Goal: Manage account settings

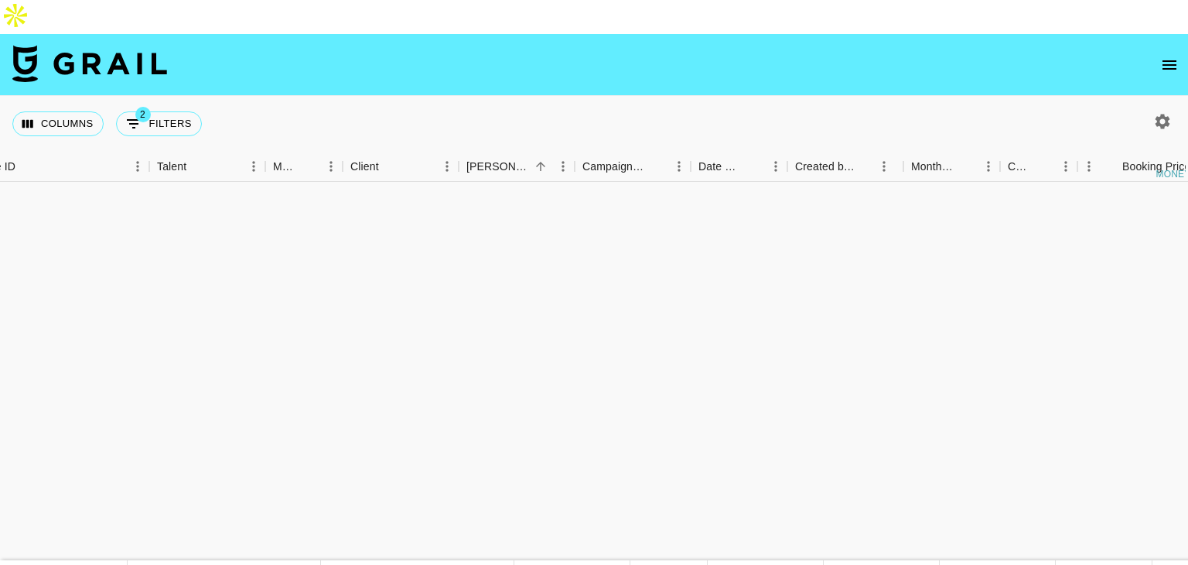
scroll to position [2354, 365]
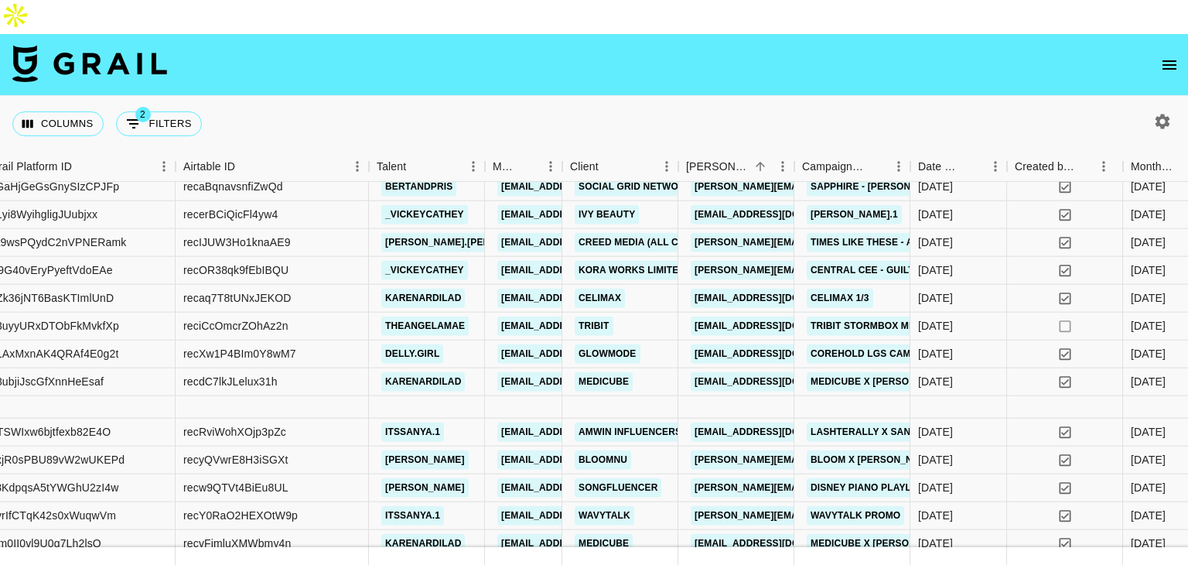
scroll to position [473, 145]
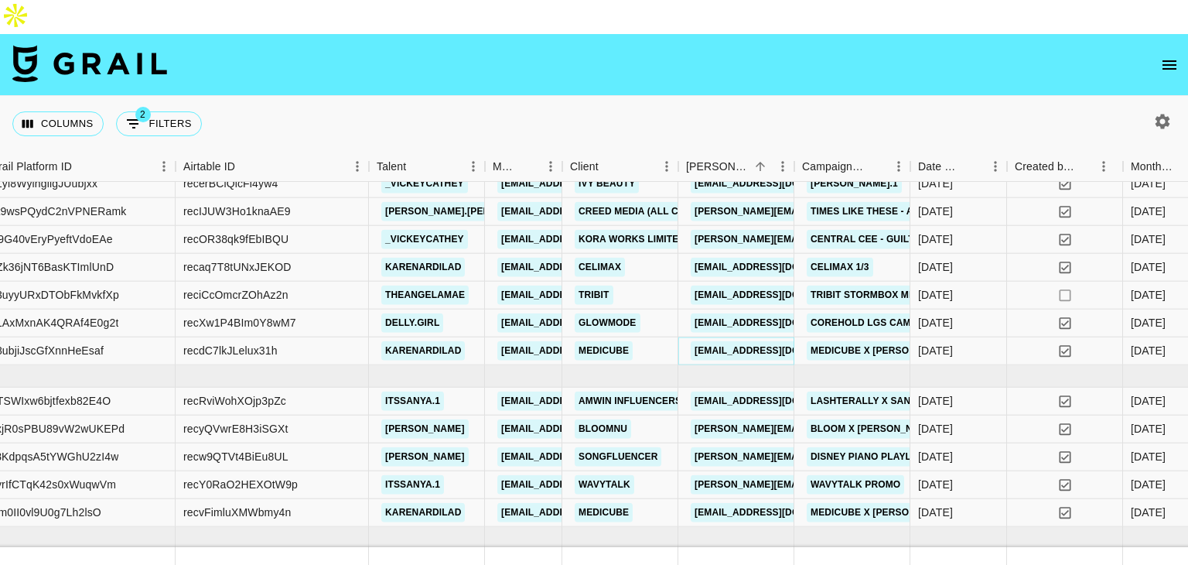
click at [739, 341] on link "[EMAIL_ADDRESS][DOMAIN_NAME]" at bounding box center [777, 350] width 173 height 19
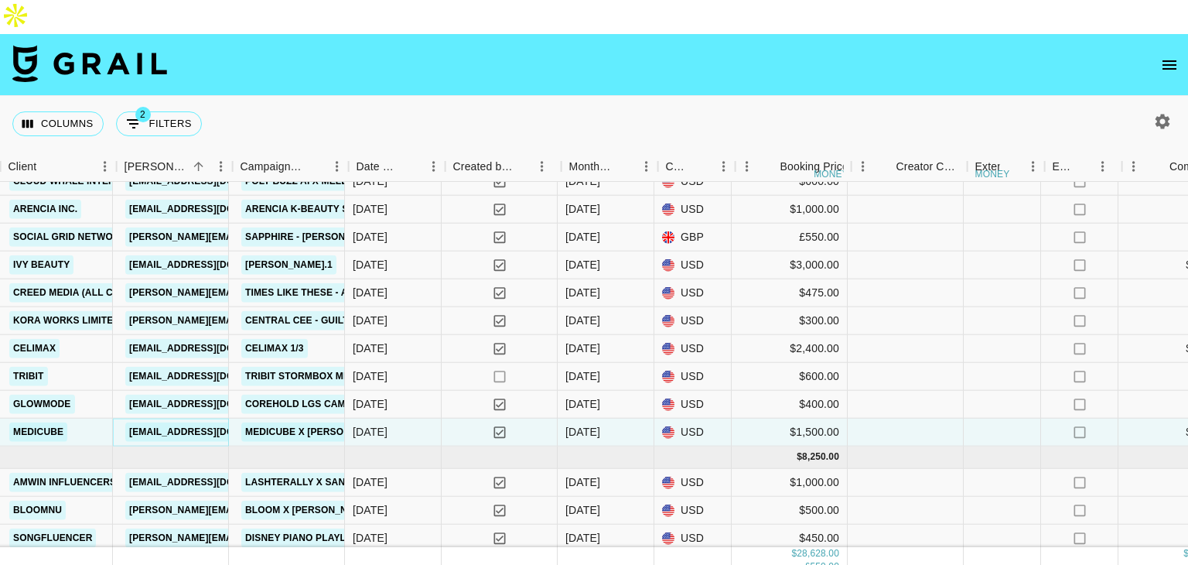
scroll to position [392, 707]
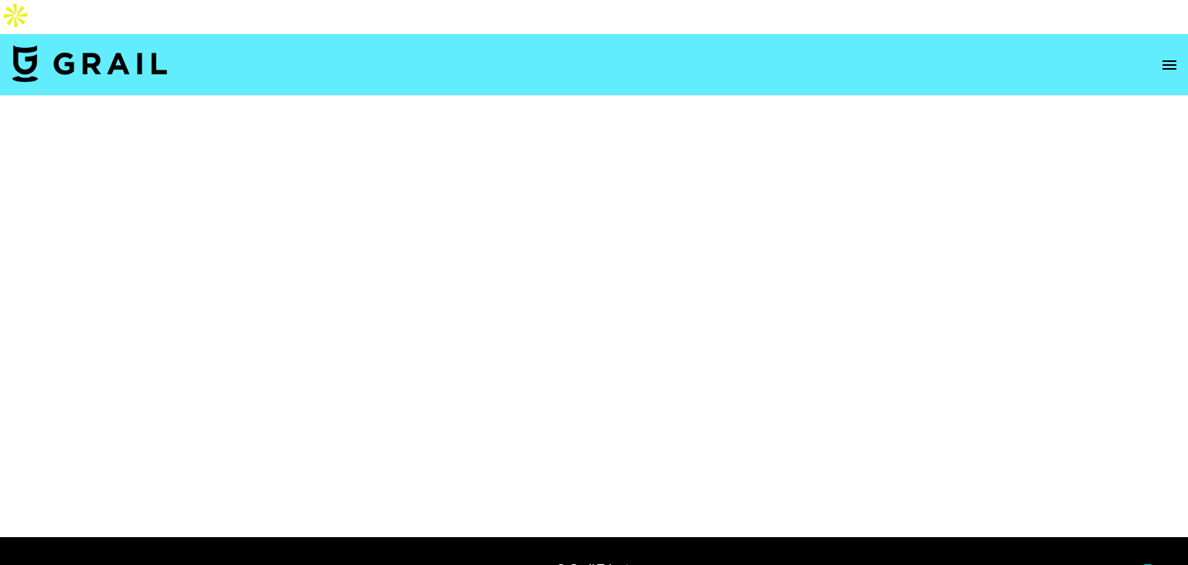
select select "Brand"
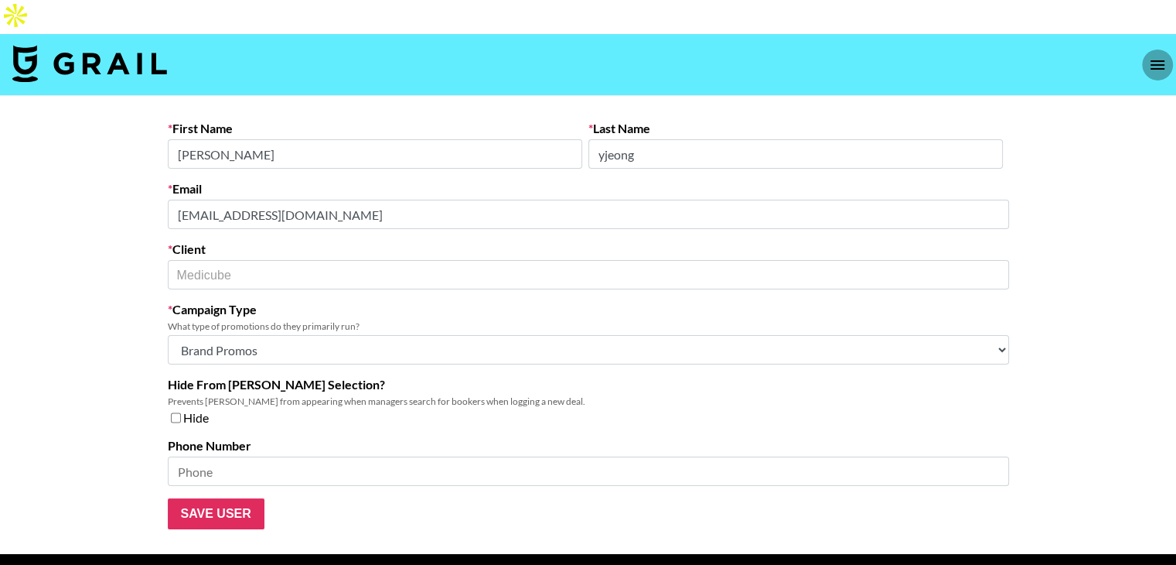
click at [1152, 56] on icon "open drawer" at bounding box center [1158, 65] width 19 height 19
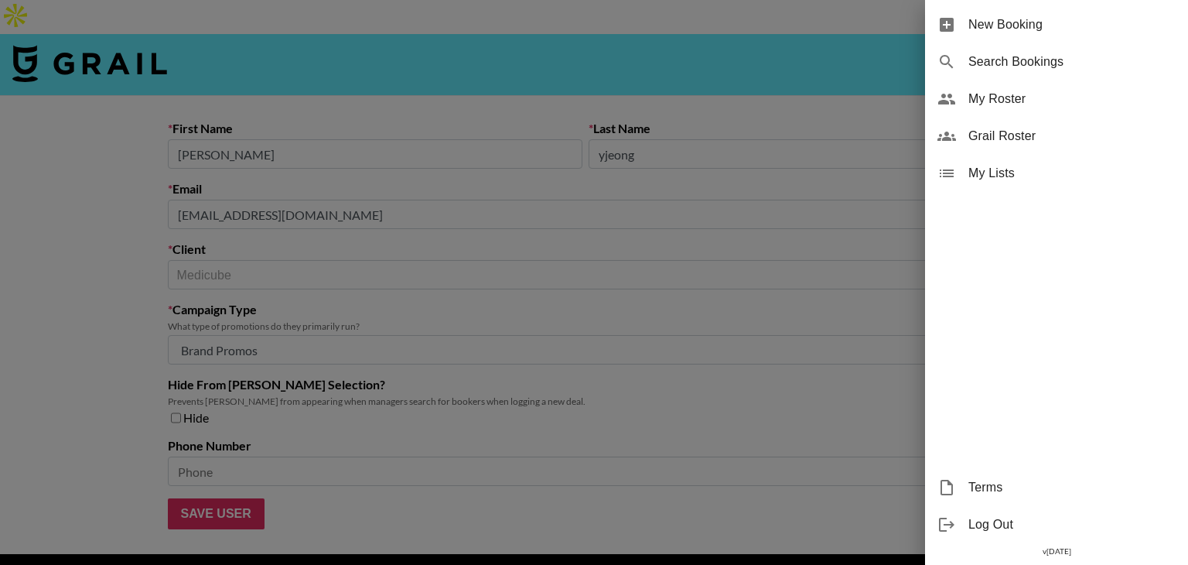
click at [678, 238] on div at bounding box center [594, 282] width 1188 height 565
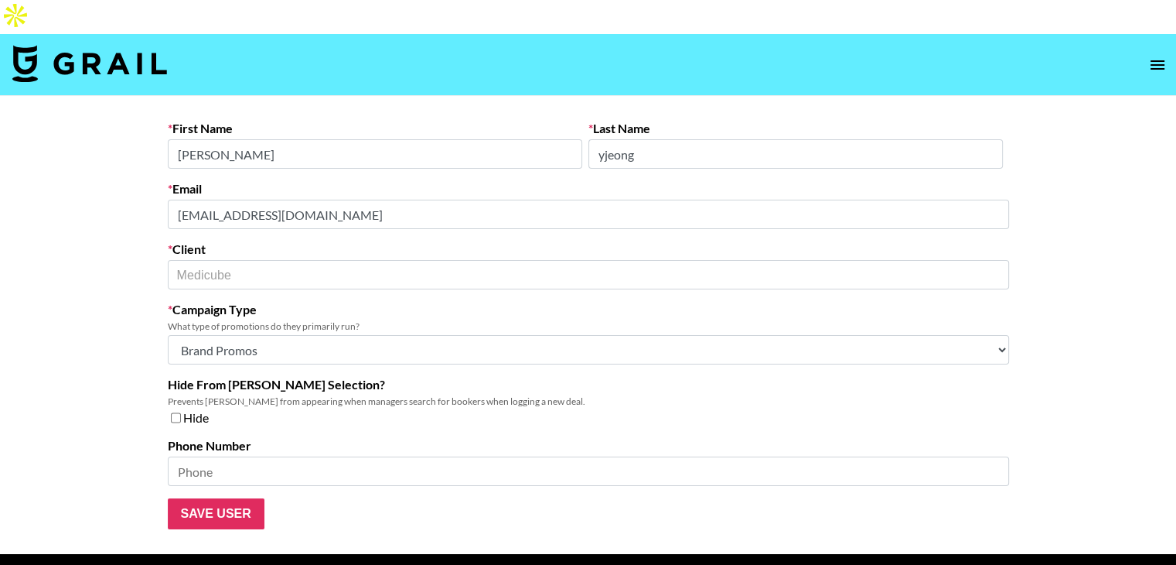
click at [296, 260] on div "Medicube ​" at bounding box center [589, 274] width 842 height 29
click at [111, 251] on main "First Name Lucy Last Name yjeong Email yjeong@apr-in.com Client Medicube ​ Camp…" at bounding box center [588, 325] width 1176 height 458
